Goal: Use online tool/utility: Utilize a website feature to perform a specific function

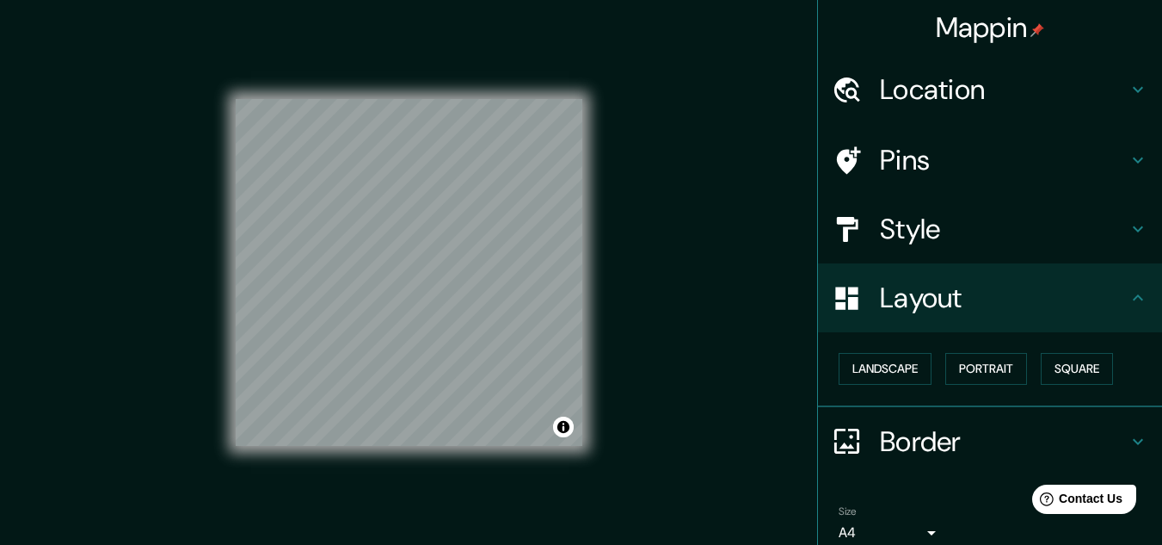
click at [912, 102] on h4 "Location" at bounding box center [1004, 89] width 248 height 34
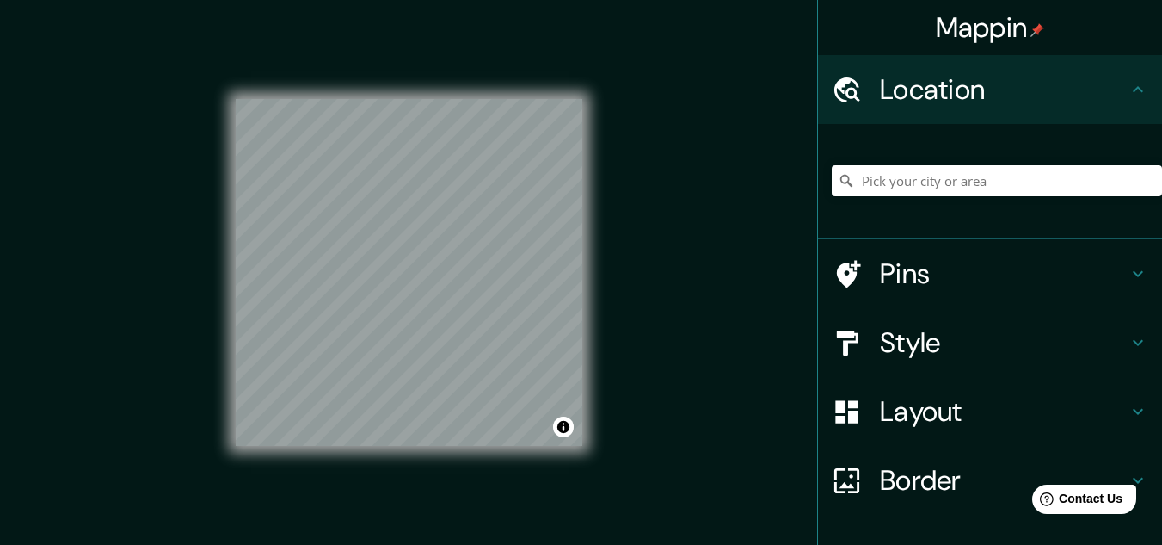
click at [912, 102] on h4 "Location" at bounding box center [1004, 89] width 248 height 34
click at [955, 296] on div "Pins" at bounding box center [990, 273] width 344 height 69
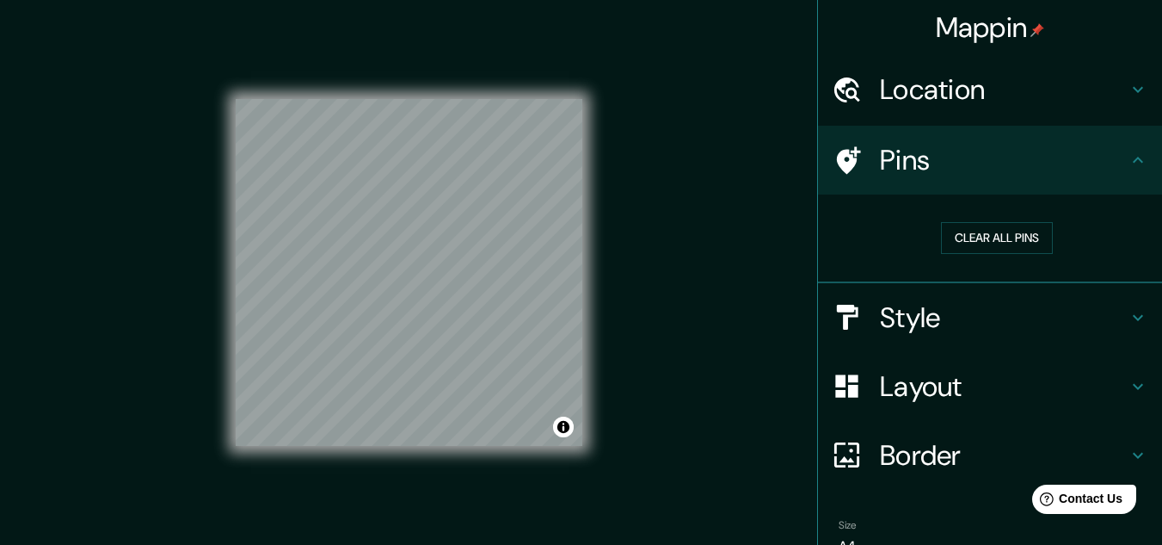
click at [977, 173] on h4 "Pins" at bounding box center [1004, 160] width 248 height 34
click at [904, 337] on div "Style" at bounding box center [990, 317] width 344 height 69
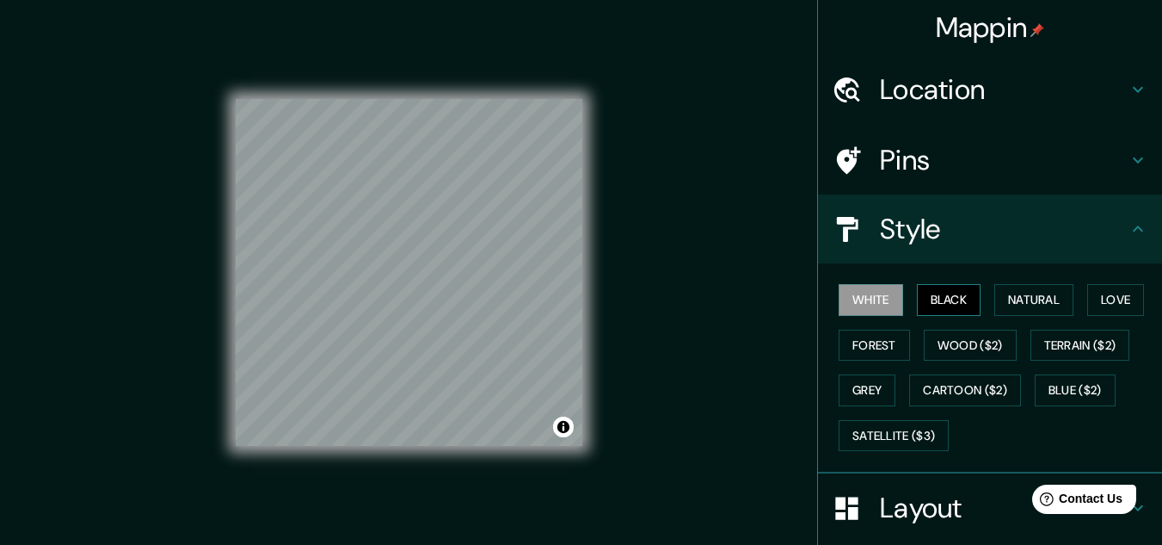
click at [952, 309] on button "Black" at bounding box center [949, 300] width 65 height 32
click at [1006, 301] on button "Natural" at bounding box center [1034, 300] width 79 height 32
click at [818, 392] on div "White Black Natural Love Forest Wood ($2) Terrain ($2) Grey Cartoon ($2) Blue (…" at bounding box center [990, 368] width 344 height 210
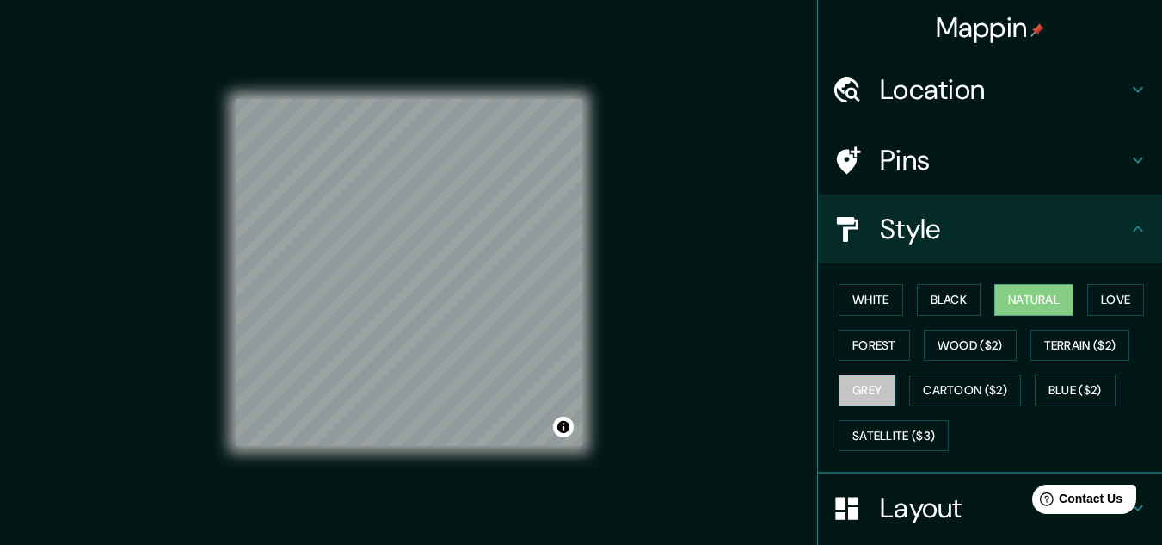
click at [839, 391] on button "Grey" at bounding box center [867, 390] width 57 height 32
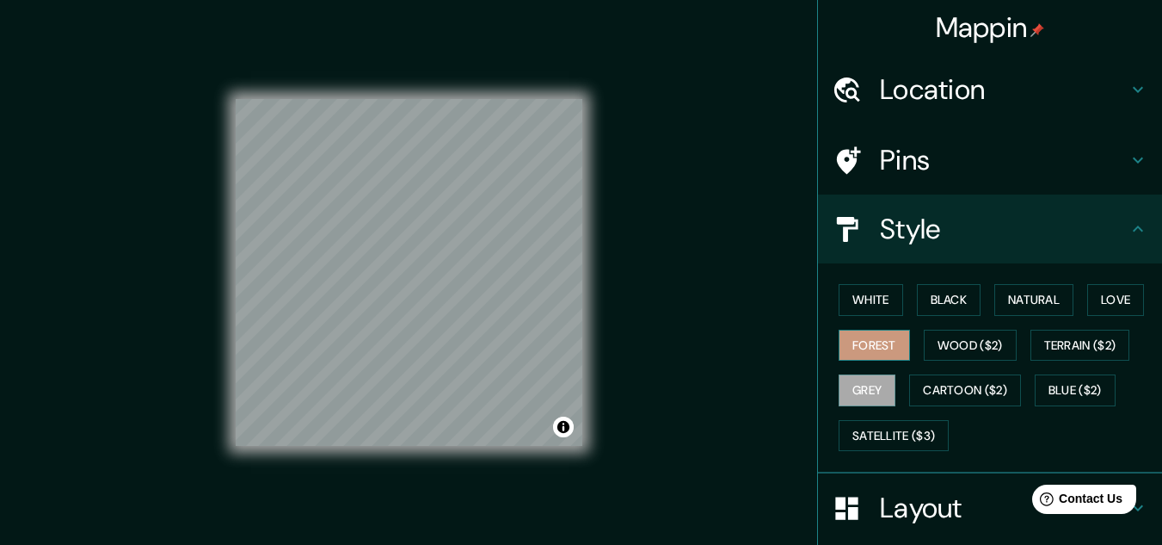
click at [880, 337] on button "Forest" at bounding box center [874, 346] width 71 height 32
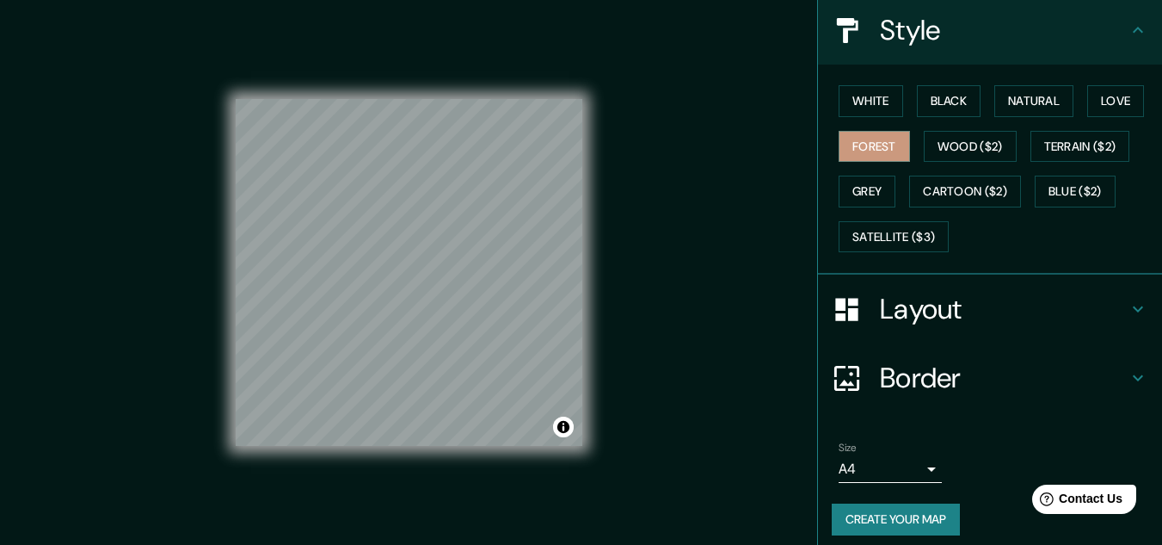
scroll to position [210, 0]
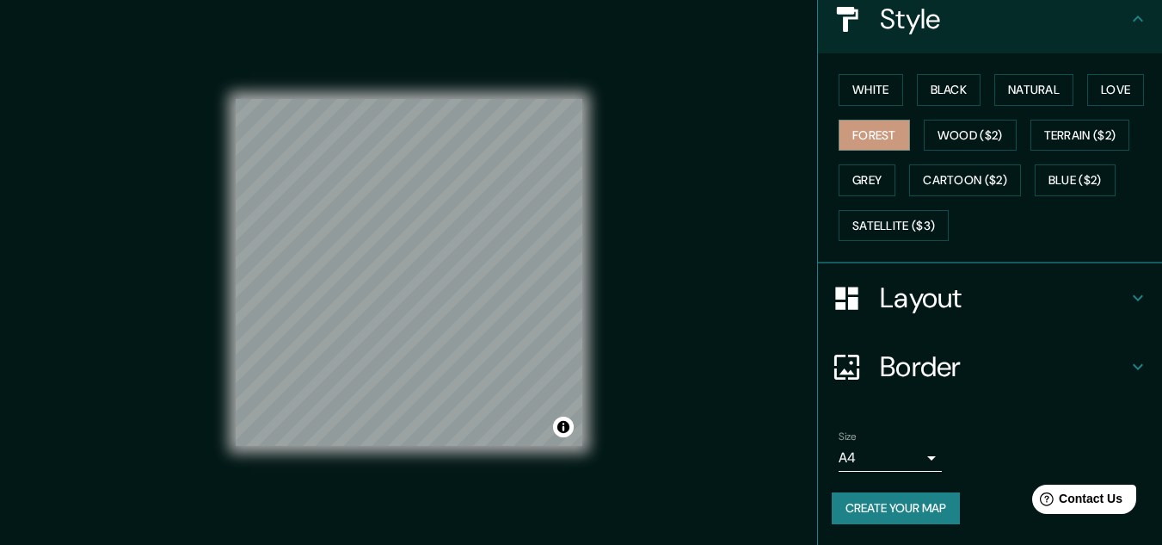
click at [933, 267] on div "Layout" at bounding box center [990, 297] width 344 height 69
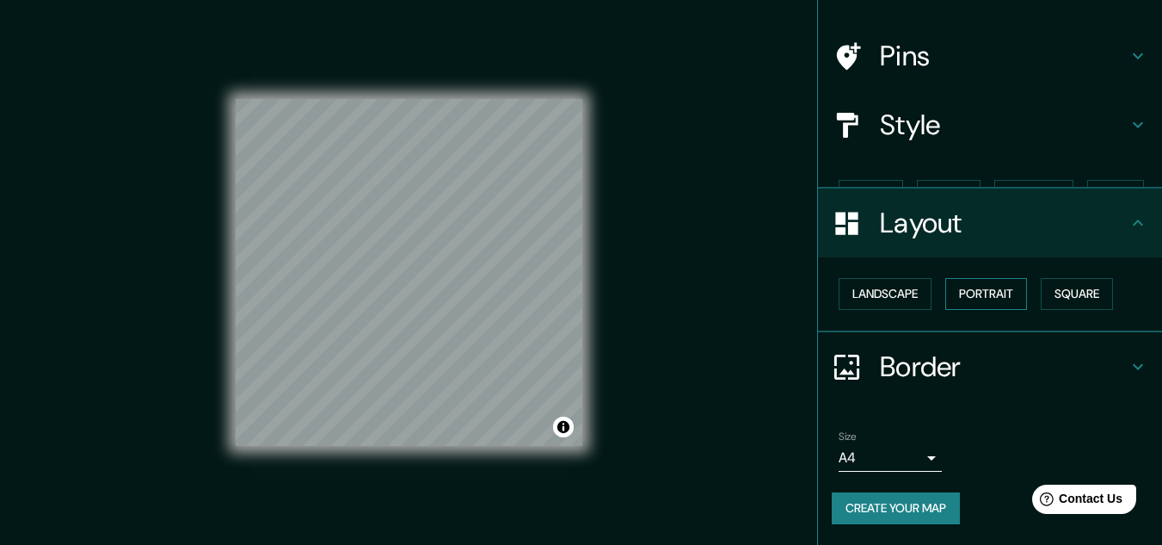
scroll to position [74, 0]
